Goal: Task Accomplishment & Management: Use online tool/utility

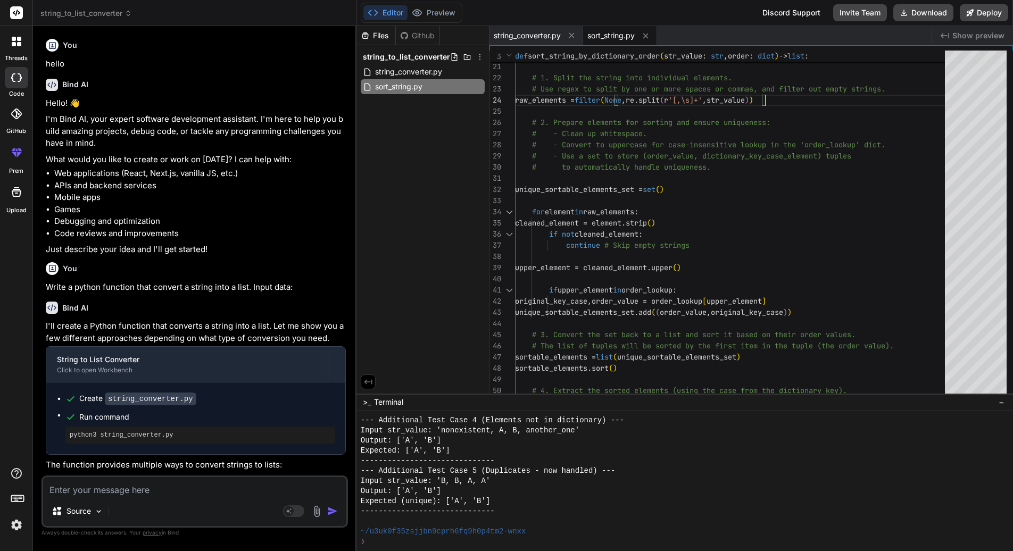
scroll to position [839, 0]
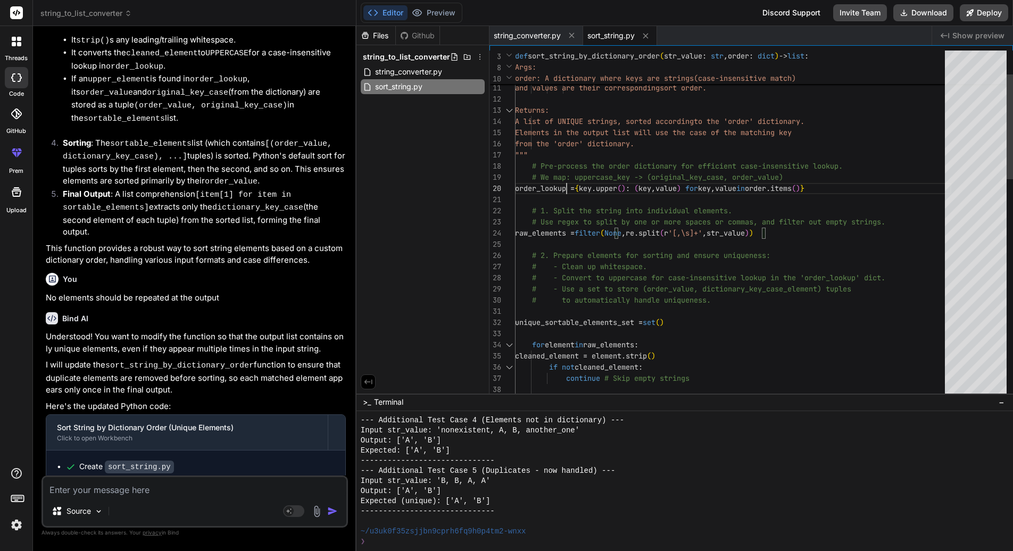
click at [565, 187] on div "unique_sortable_elements_set = set ( ) # to automatically handle uniqueness. # …" at bounding box center [733, 546] width 436 height 1151
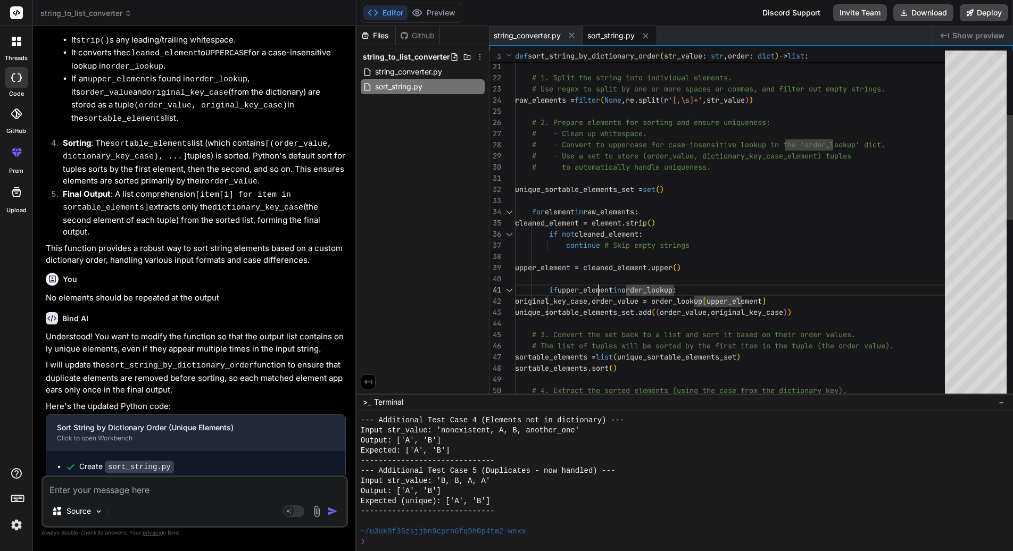
click at [606, 289] on div "unique_sortable_elements_set = set ( ) # to automatically handle uniqueness. # …" at bounding box center [733, 413] width 436 height 1151
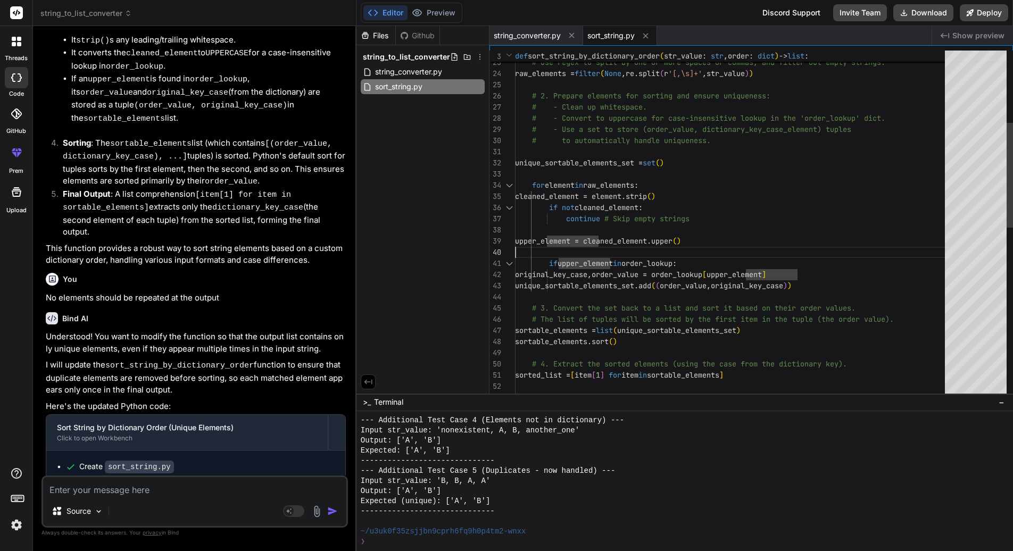
click at [583, 245] on div "unique_sortable_elements_set = set ( ) # to automatically handle uniqueness. # …" at bounding box center [733, 386] width 436 height 1151
type textarea "if upper_element in order_lookup: original_key_case, order_value = order_lookup…"
click at [735, 289] on div "unique_sortable_elements_set = set ( ) # to automatically handle uniqueness. # …" at bounding box center [733, 386] width 436 height 1151
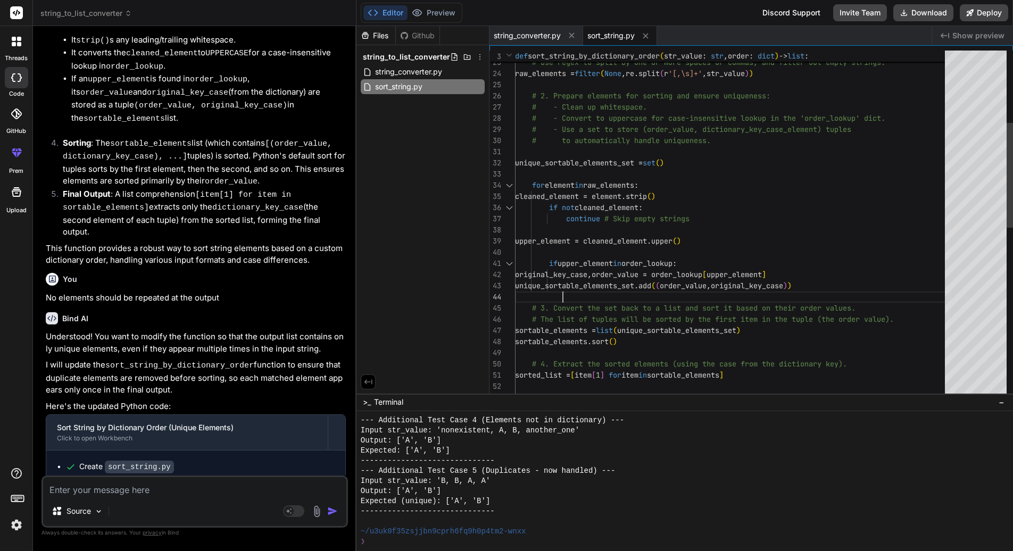
click at [737, 288] on div "unique_sortable_elements_set = set ( ) # to automatically handle uniqueness. # …" at bounding box center [733, 386] width 436 height 1151
click at [740, 284] on div "unique_sortable_elements_set = set ( ) # to automatically handle uniqueness. # …" at bounding box center [733, 386] width 436 height 1151
click at [744, 285] on div "unique_sortable_elements_set = set ( ) # to automatically handle uniqueness. # …" at bounding box center [733, 386] width 436 height 1151
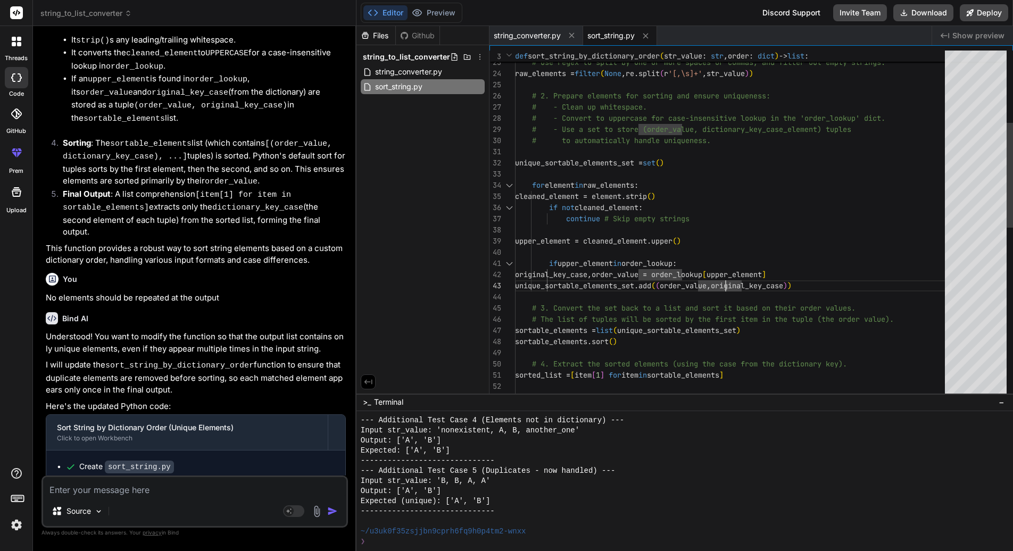
click at [744, 285] on div "unique_sortable_elements_set = set ( ) # to automatically handle uniqueness. # …" at bounding box center [733, 386] width 436 height 1151
